Goal: Find specific page/section: Find specific page/section

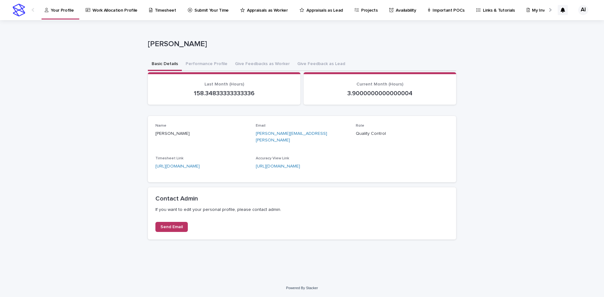
click at [372, 45] on p "[PERSON_NAME]" at bounding box center [301, 44] width 306 height 9
click at [277, 15] on link "Appraisals as Worker" at bounding box center [265, 10] width 51 height 20
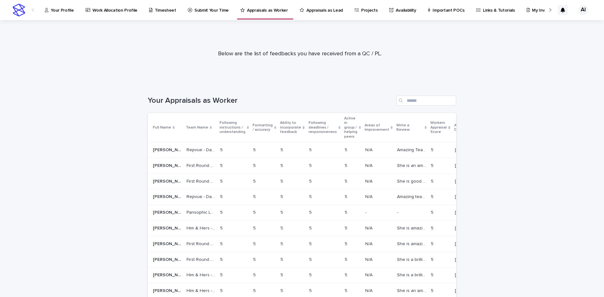
click at [308, 14] on link "Appraisals as Lead" at bounding box center [322, 10] width 47 height 20
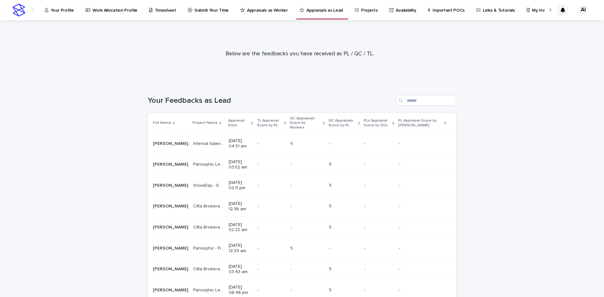
click at [59, 14] on link "Your Profile" at bounding box center [60, 10] width 33 height 20
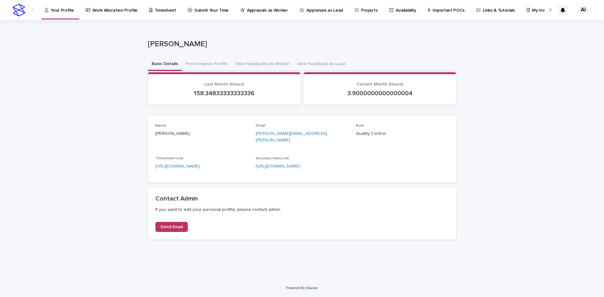
click at [355, 54] on div "[PERSON_NAME]" at bounding box center [302, 45] width 308 height 25
